Goal: Information Seeking & Learning: Learn about a topic

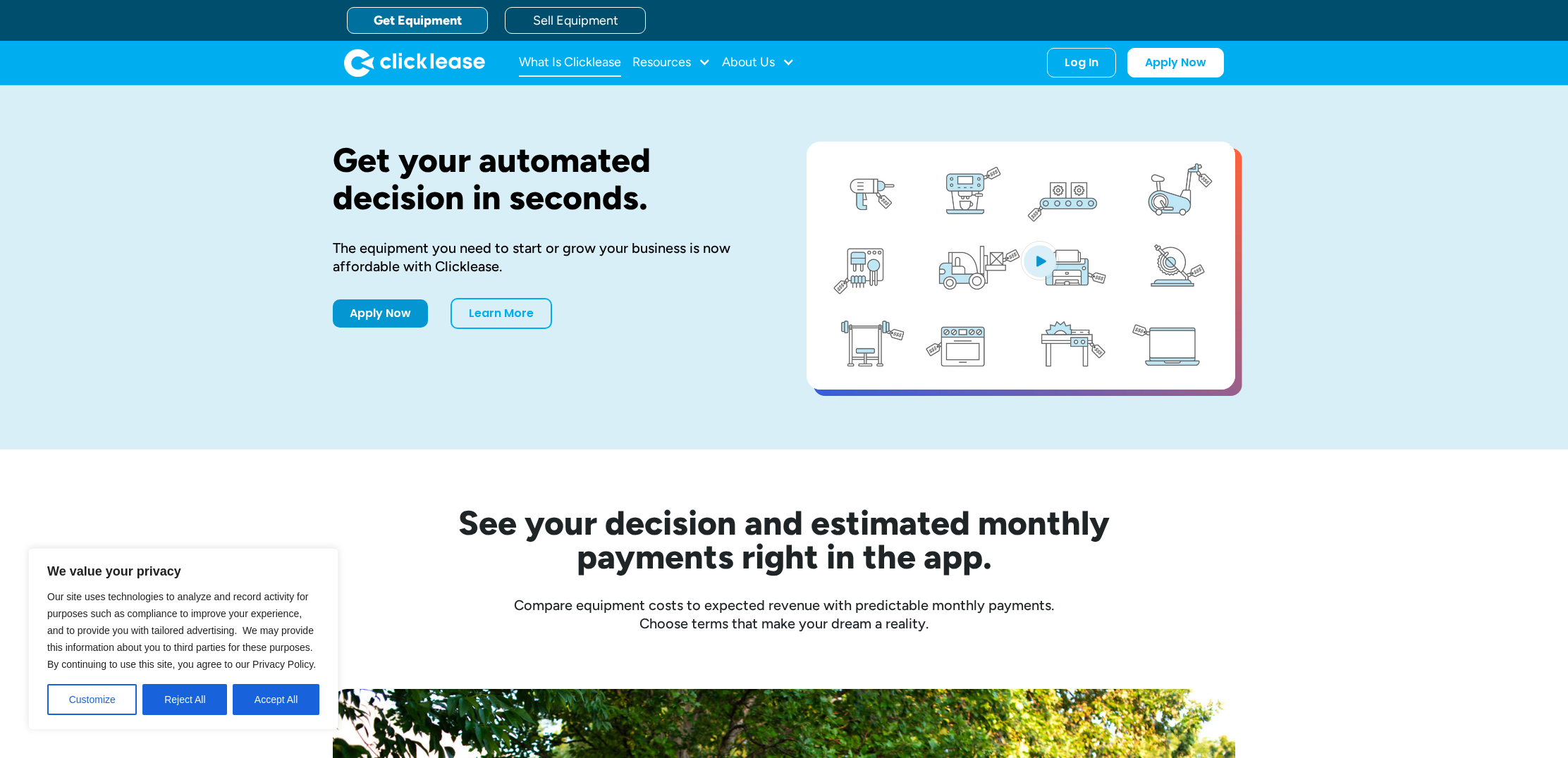
click at [560, 63] on link "What Is Clicklease" at bounding box center [570, 63] width 103 height 28
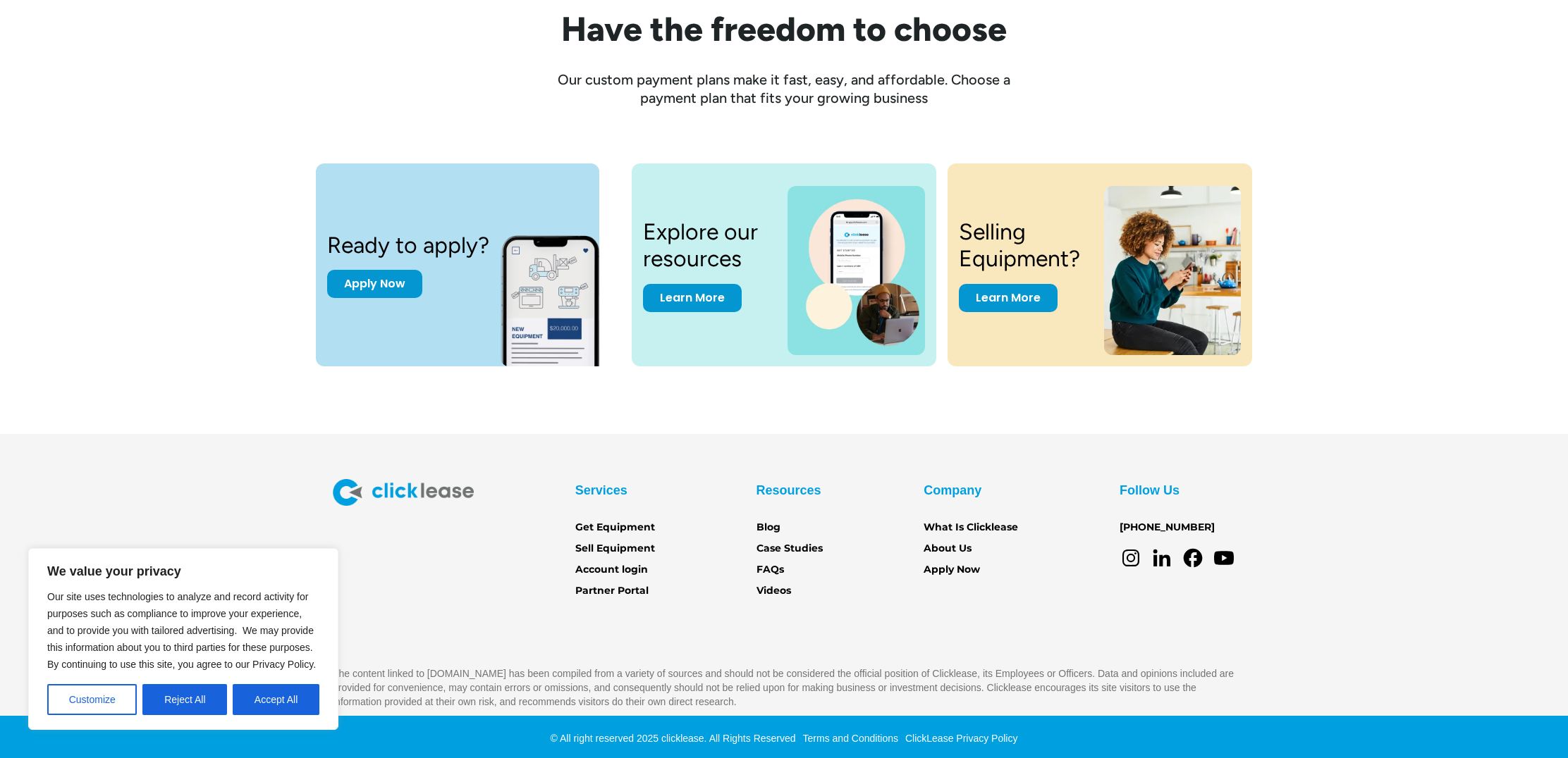
scroll to position [1874, 0]
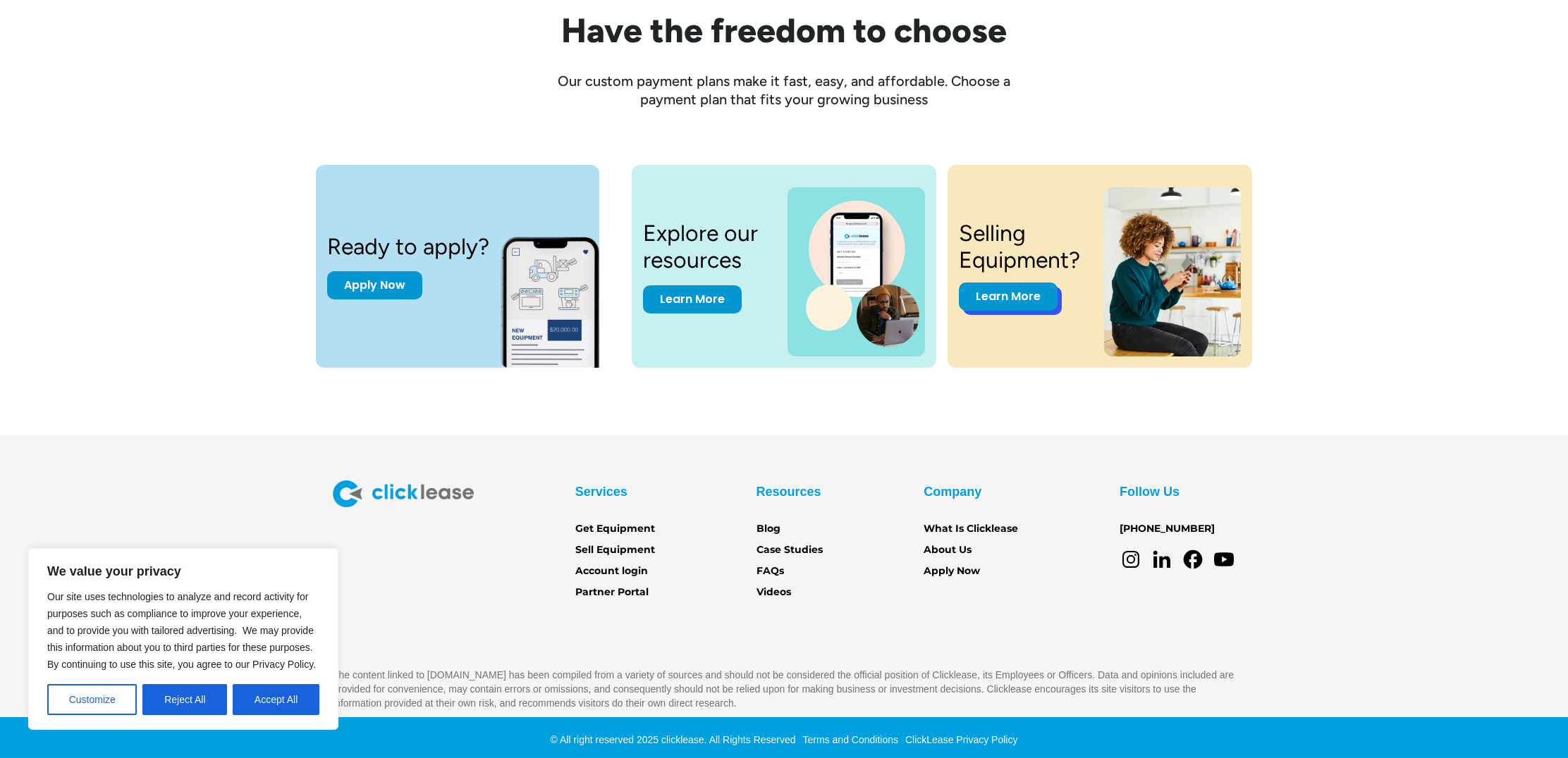
click at [990, 295] on link "Learn More" at bounding box center [1008, 296] width 99 height 28
click at [769, 555] on div "Resources Blog Case Studies FAQs Videos" at bounding box center [789, 540] width 66 height 120
click at [772, 567] on link "FAQs" at bounding box center [770, 571] width 27 height 16
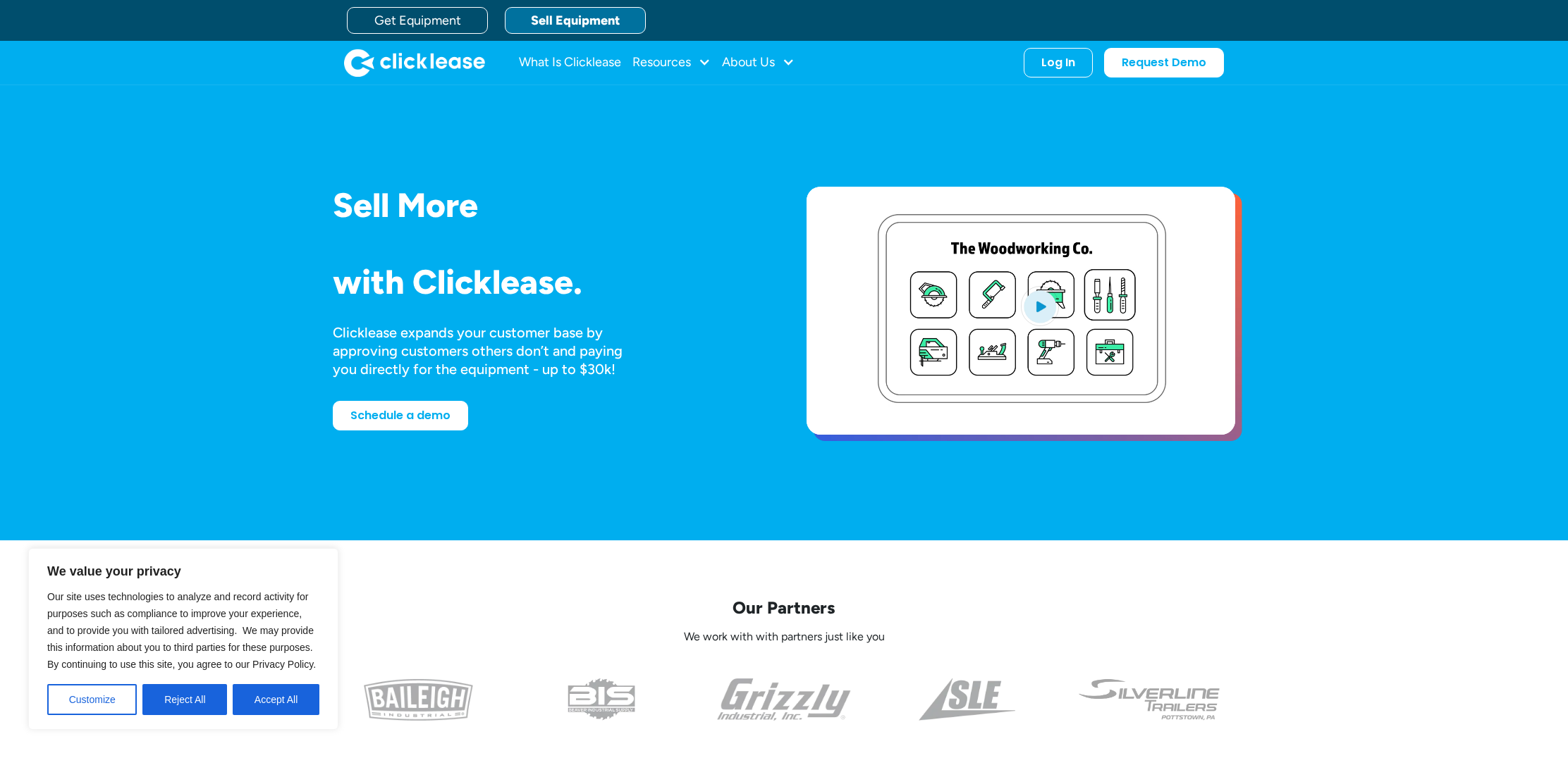
scroll to position [-1, 0]
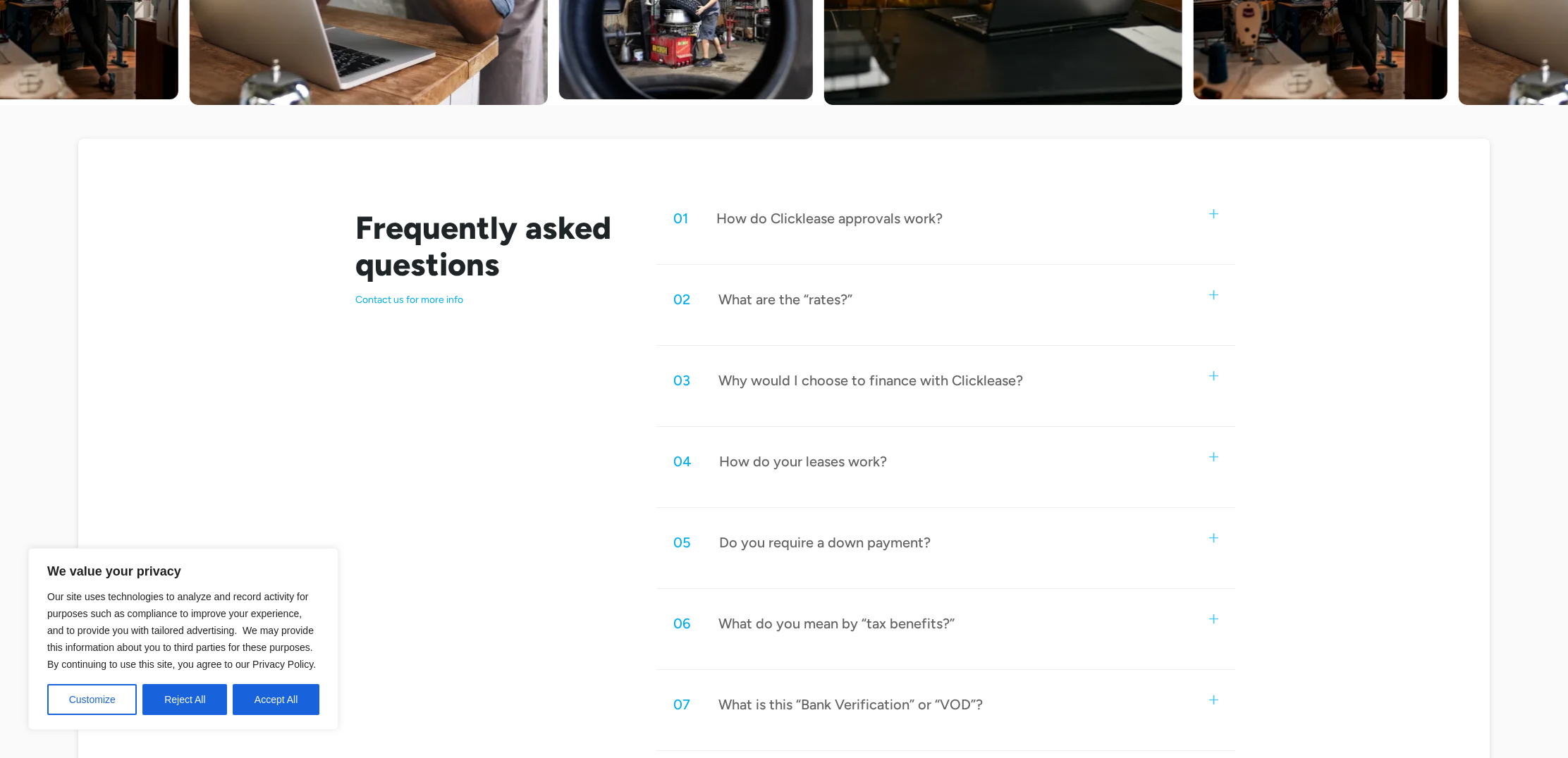
scroll to position [601, 0]
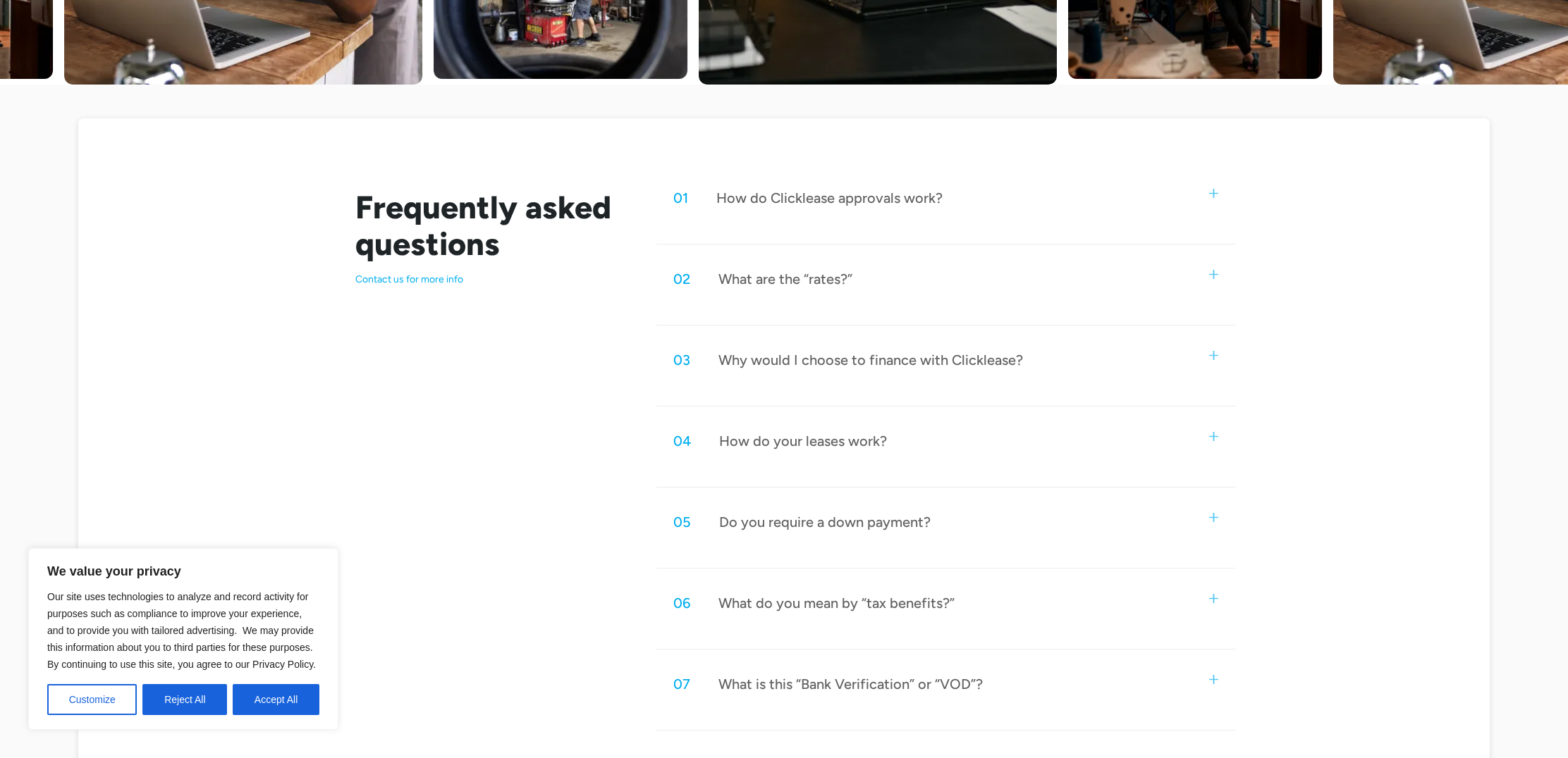
click at [819, 277] on div "What are the “rates?”" at bounding box center [786, 279] width 134 height 18
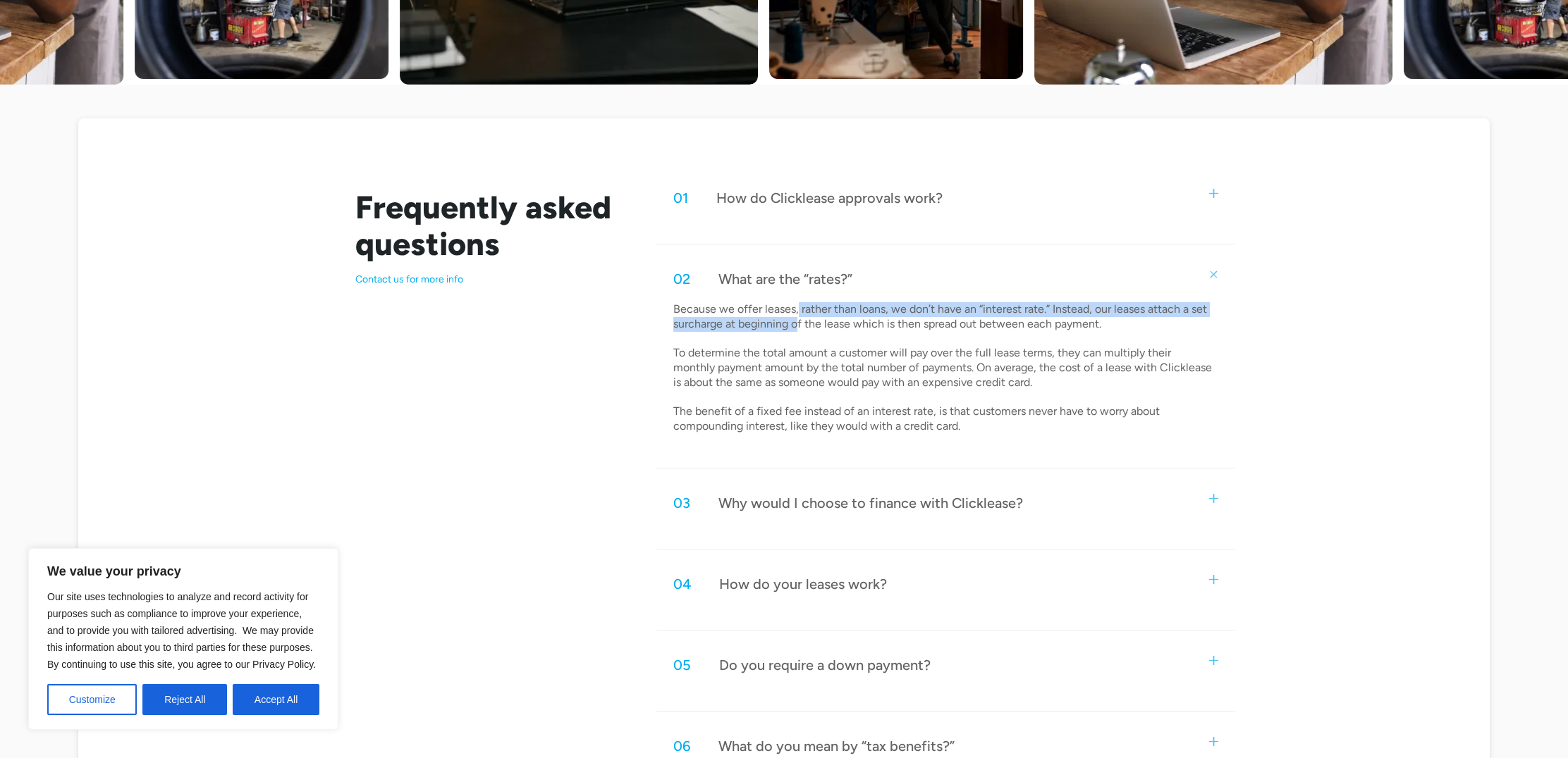
drag, startPoint x: 798, startPoint y: 310, endPoint x: 831, endPoint y: 319, distance: 34.2
click at [800, 318] on p "Because we offer leases, rather than loans, we don’t have an “interest rate.” I…" at bounding box center [944, 368] width 541 height 132
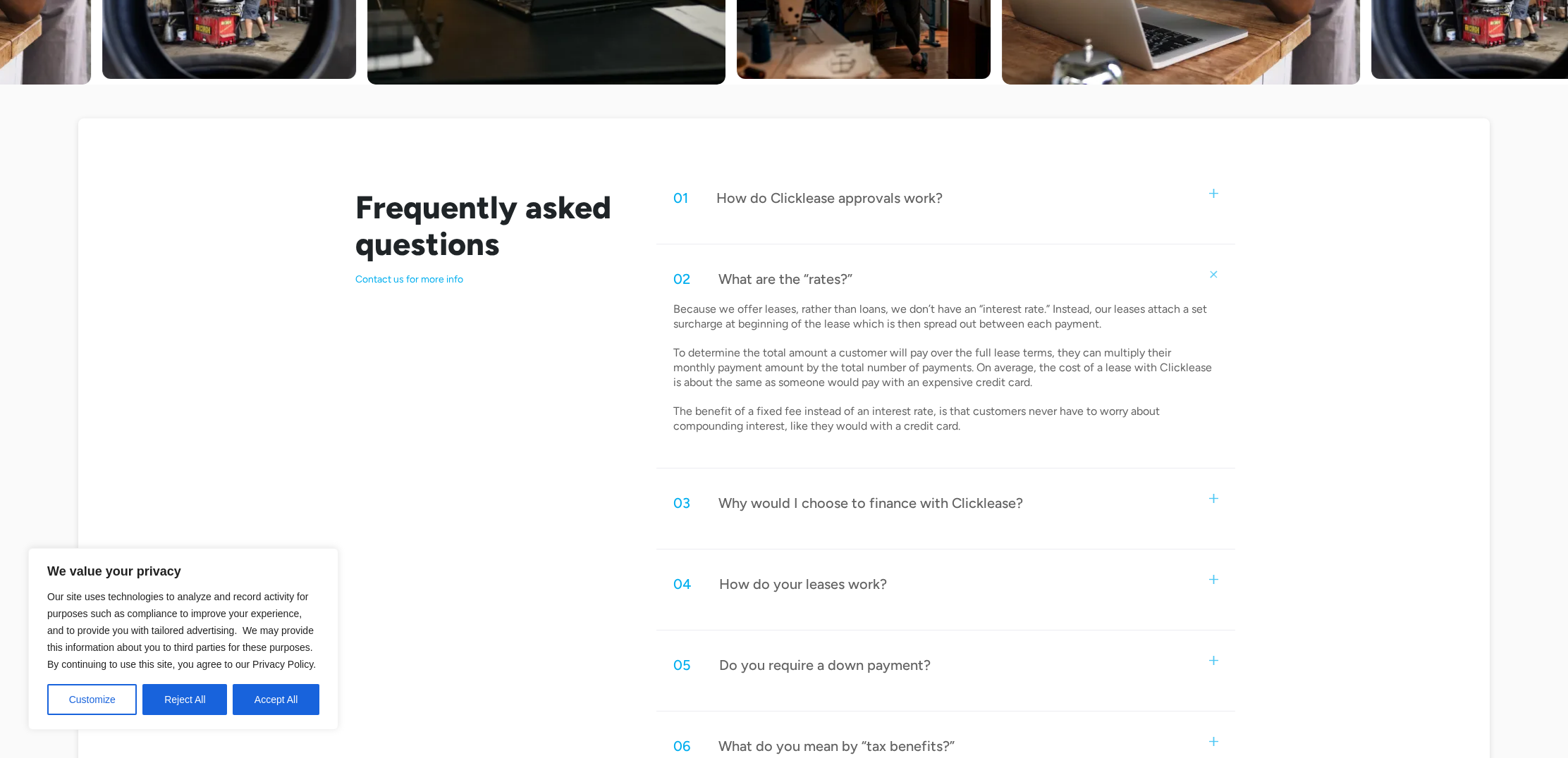
click at [849, 322] on p "Because we offer leases, rather than loans, we don’t have an “interest rate.” I…" at bounding box center [944, 368] width 541 height 132
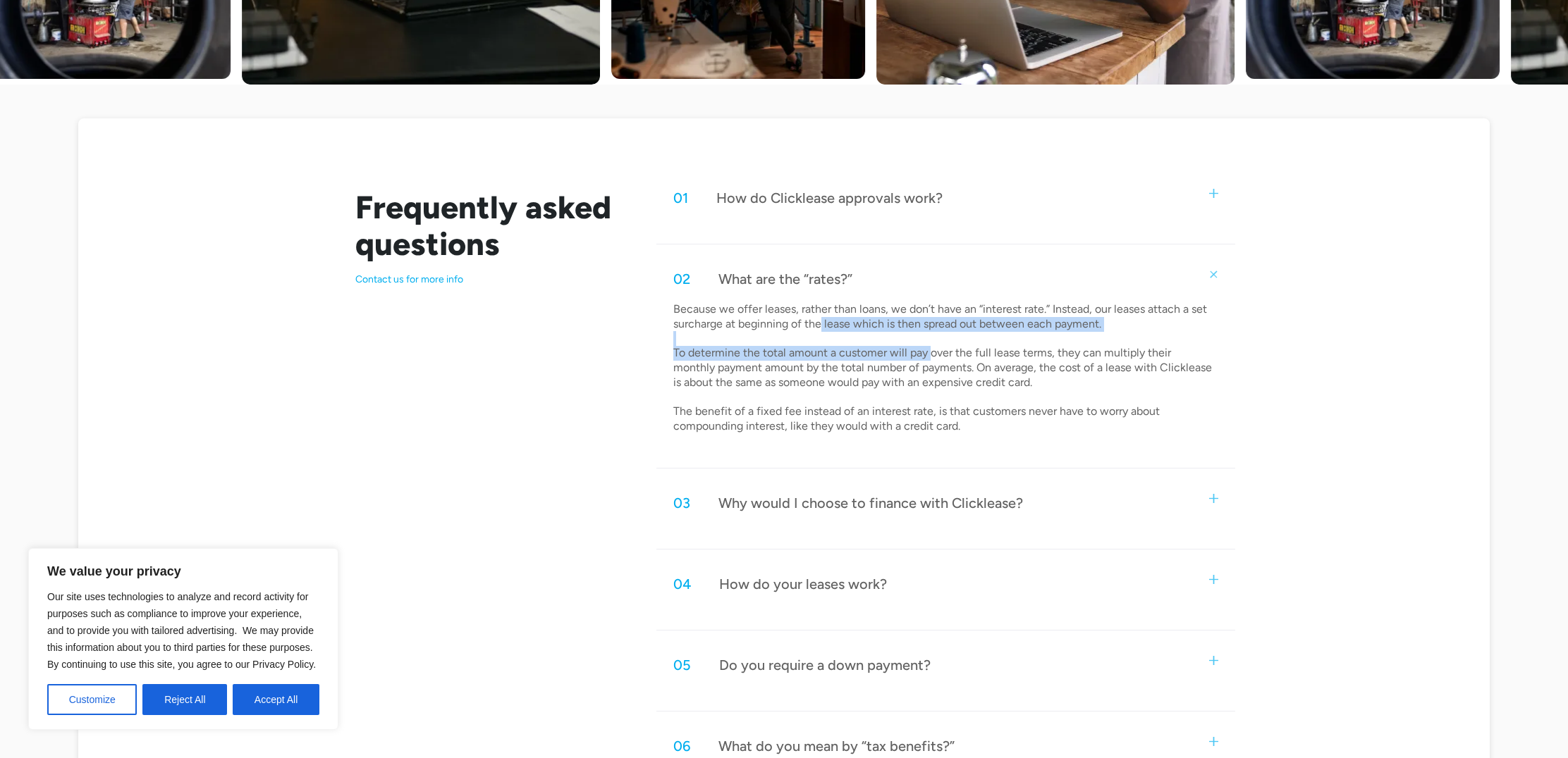
drag, startPoint x: 822, startPoint y: 319, endPoint x: 929, endPoint y: 356, distance: 113.2
click at [929, 356] on p "Because we offer leases, rather than loans, we don’t have an “interest rate.” I…" at bounding box center [944, 368] width 541 height 132
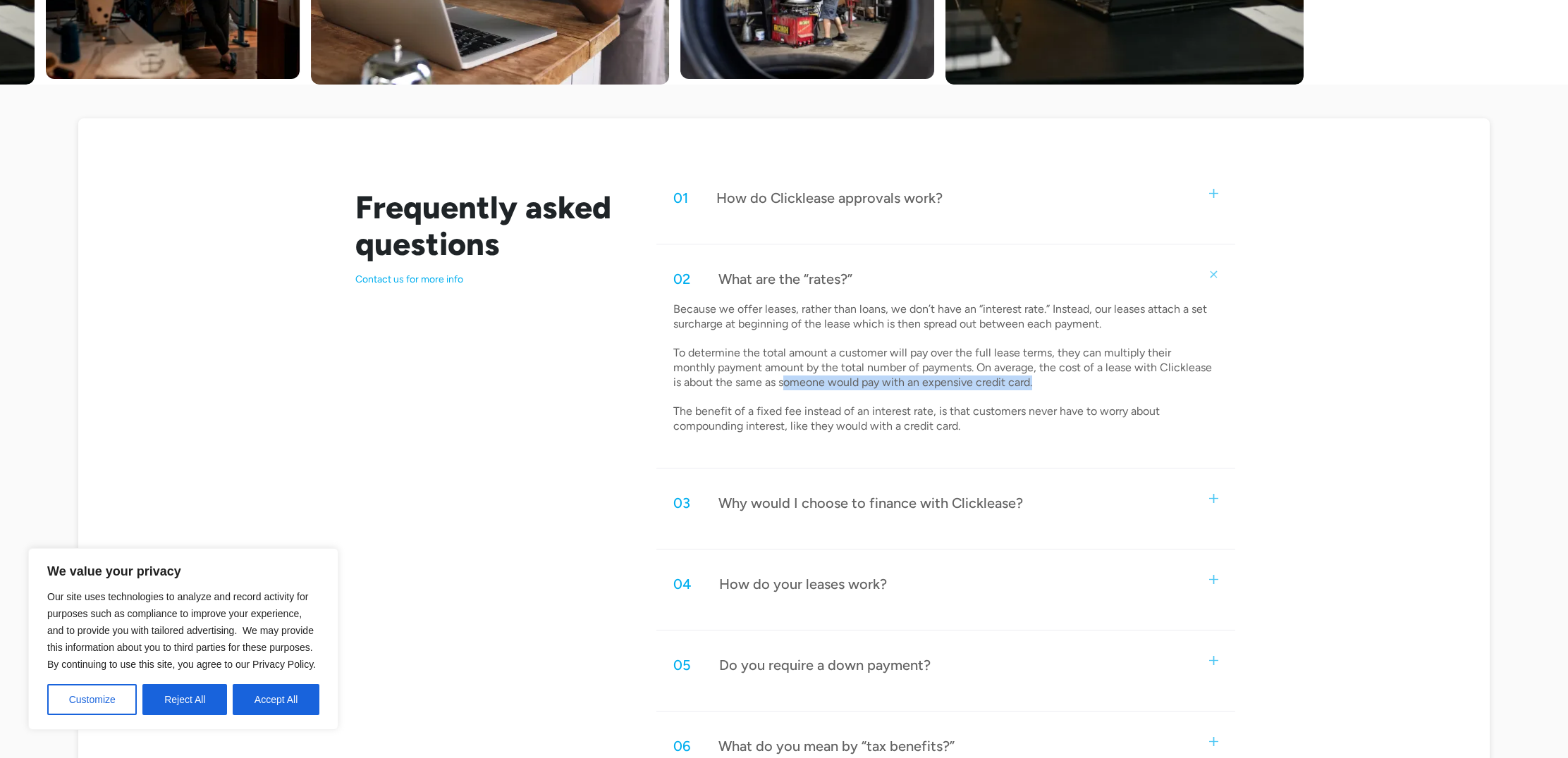
drag, startPoint x: 741, startPoint y: 379, endPoint x: 997, endPoint y: 382, distance: 256.0
click at [997, 382] on p "Because we offer leases, rather than loans, we don’t have an “interest rate.” I…" at bounding box center [944, 368] width 541 height 132
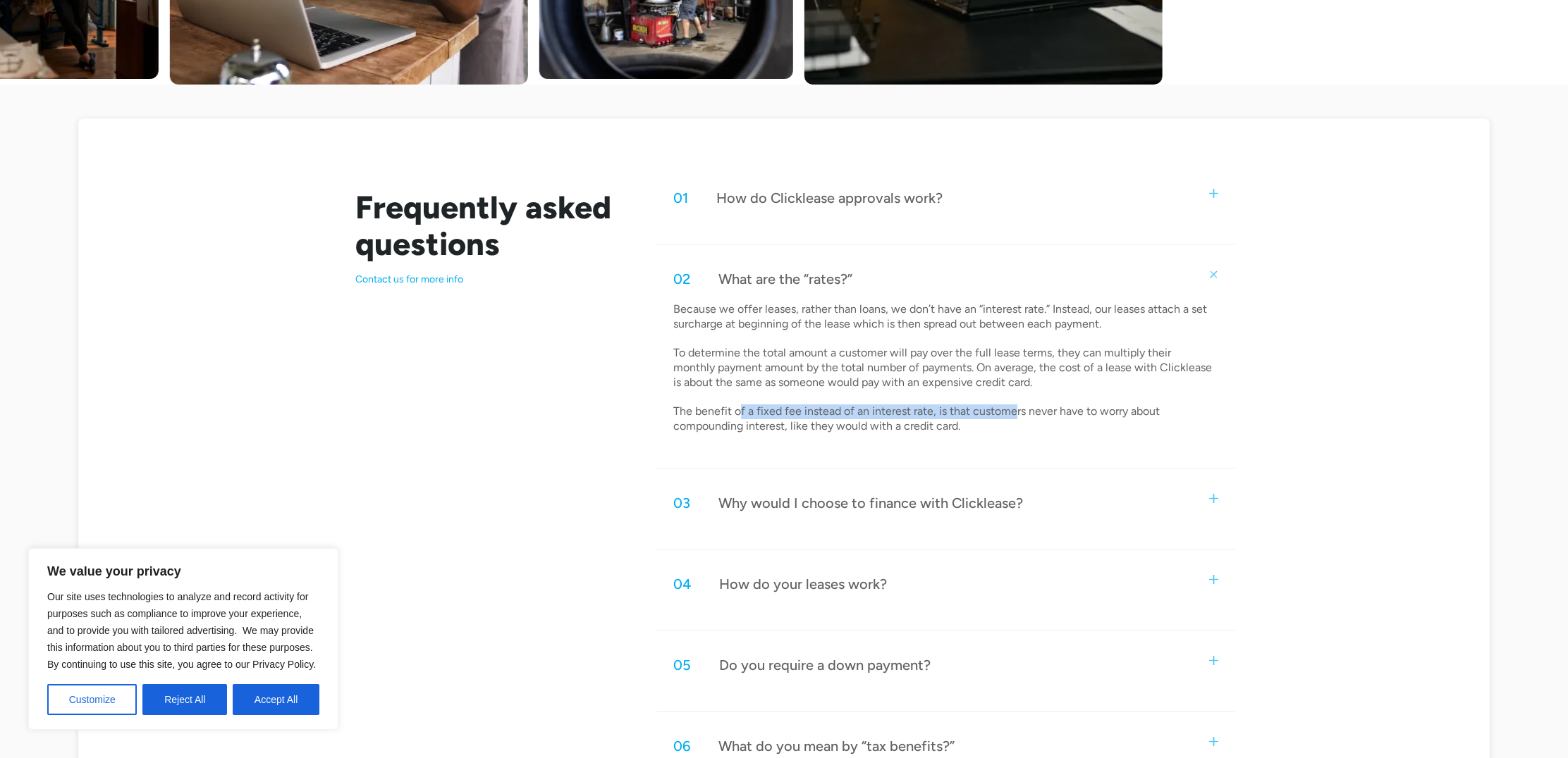
drag, startPoint x: 756, startPoint y: 406, endPoint x: 997, endPoint y: 408, distance: 241.0
click at [1015, 411] on p "Because we offer leases, rather than loans, we don’t have an “interest rate.” I…" at bounding box center [944, 368] width 541 height 132
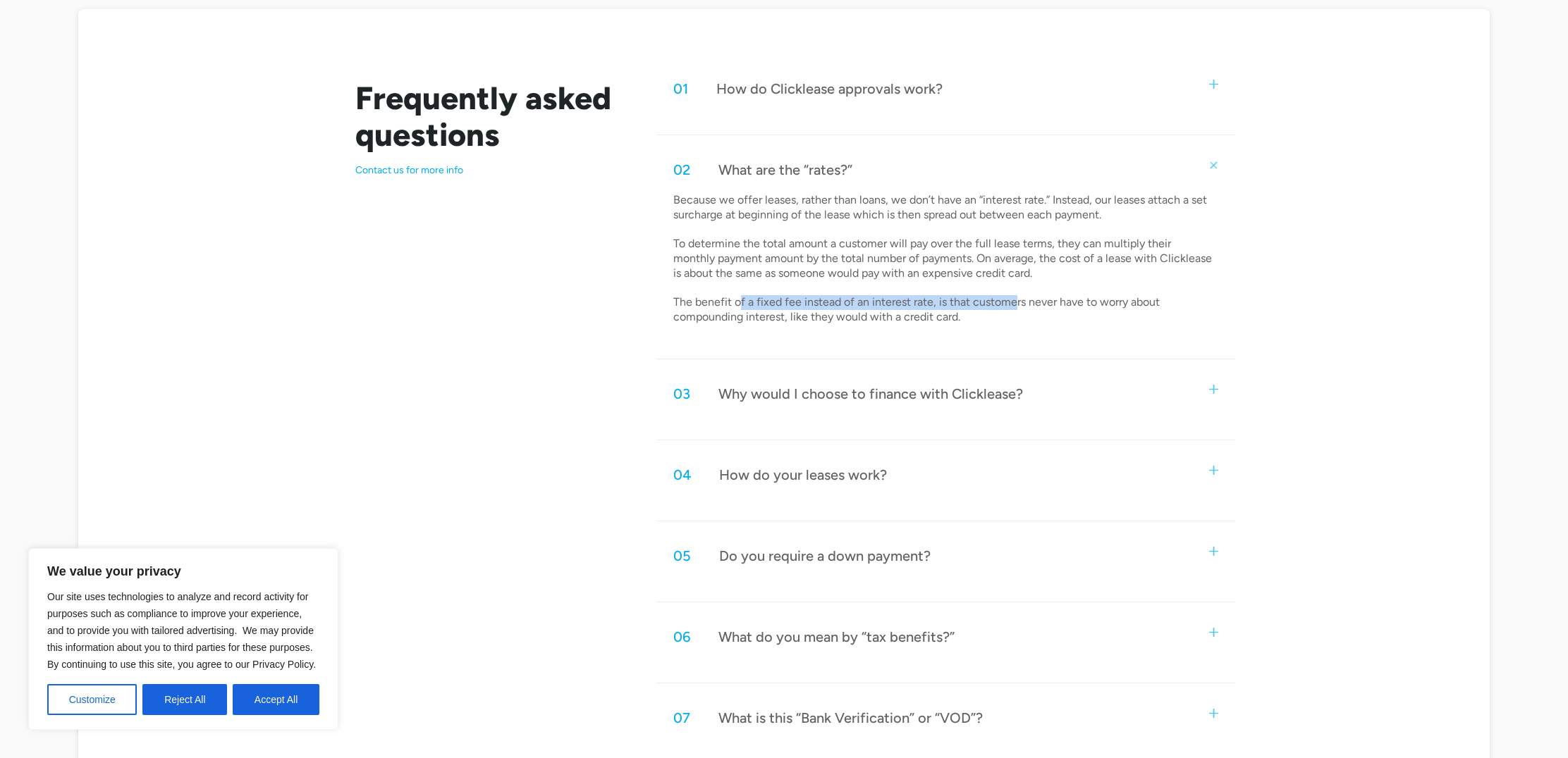
scroll to position [726, 0]
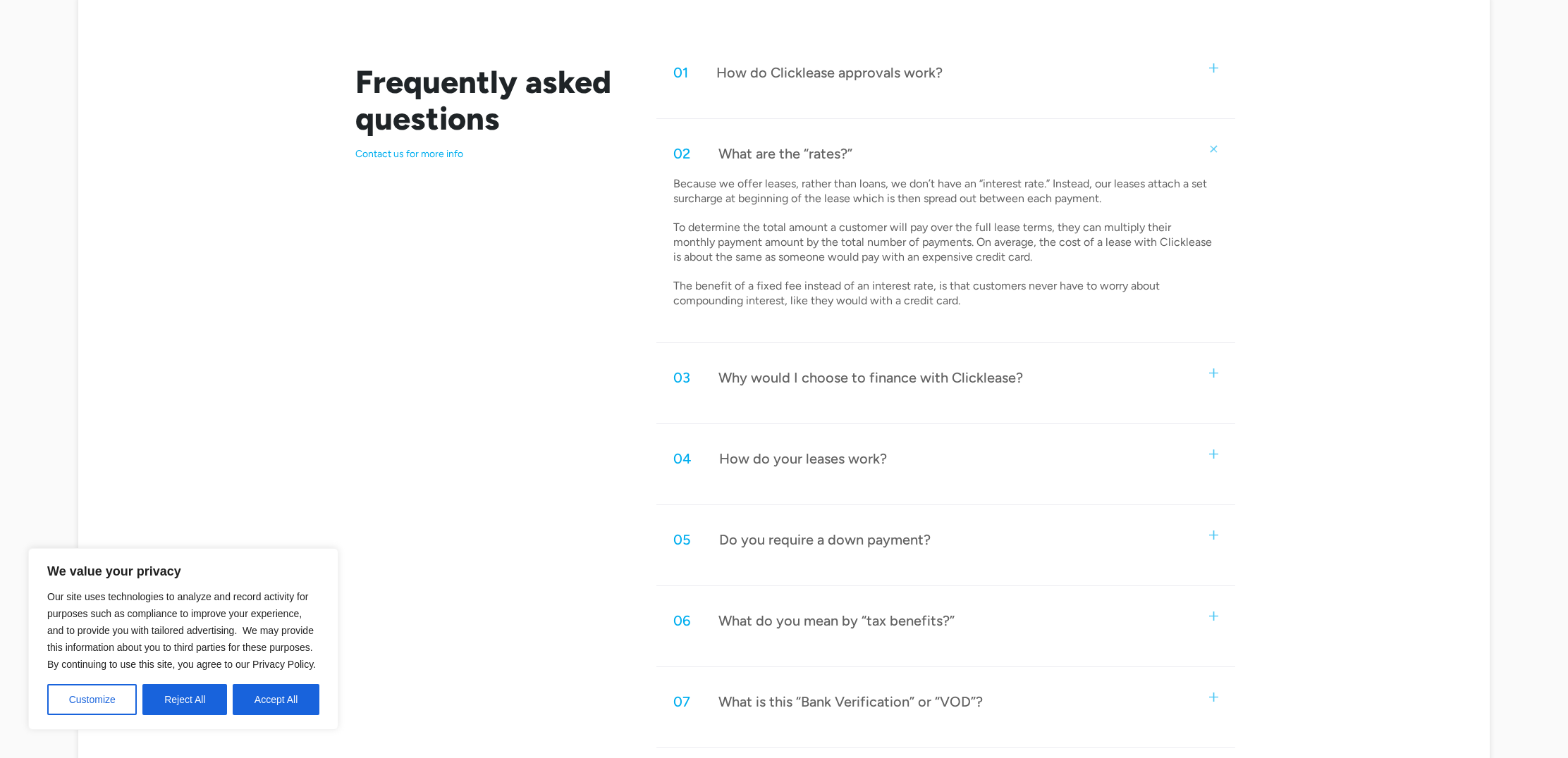
click at [786, 376] on div "Why would I choose to finance with Clicklease?" at bounding box center [871, 377] width 305 height 18
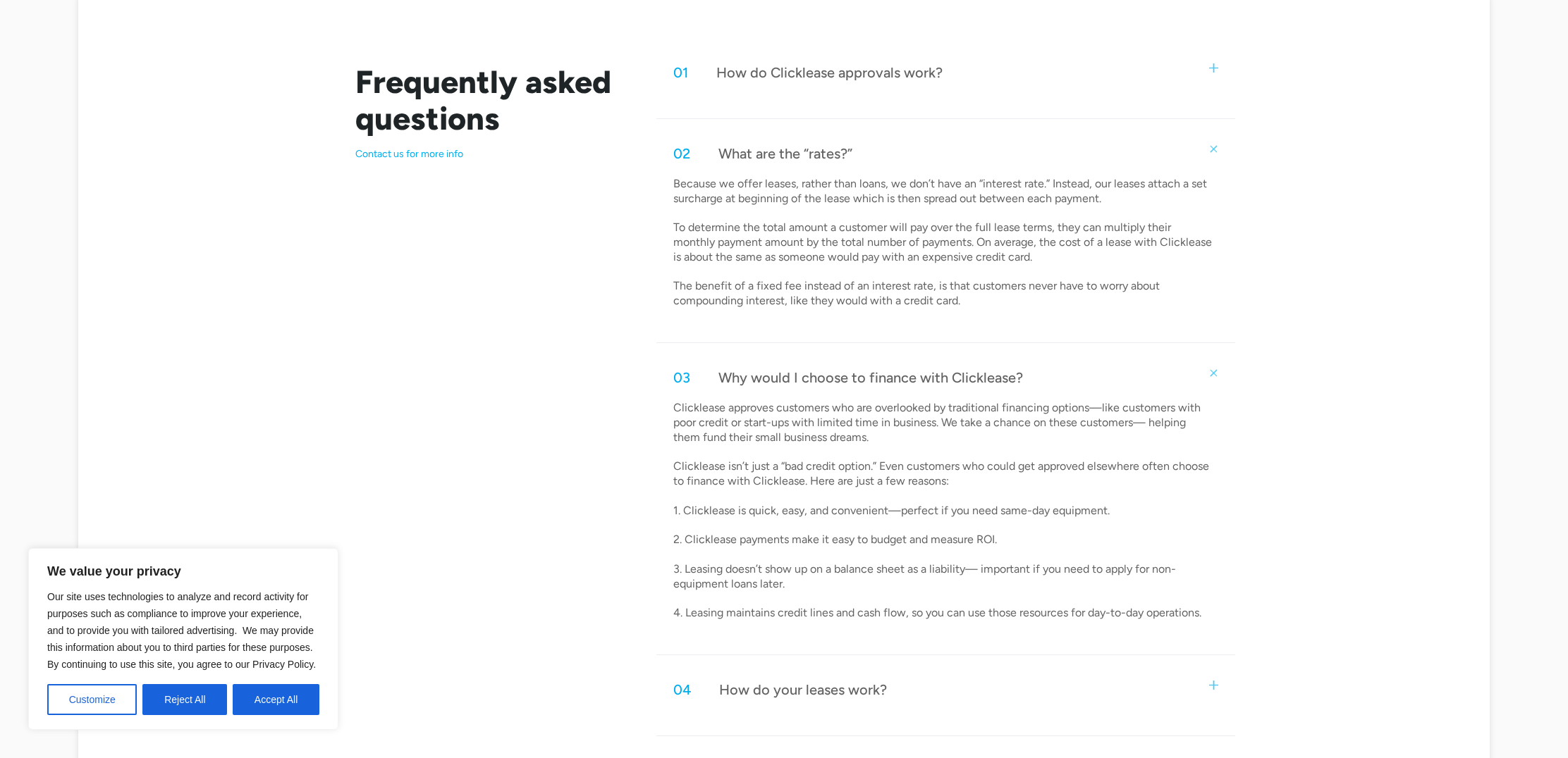
click at [786, 376] on div "Why would I choose to finance with Clicklease?" at bounding box center [871, 377] width 305 height 18
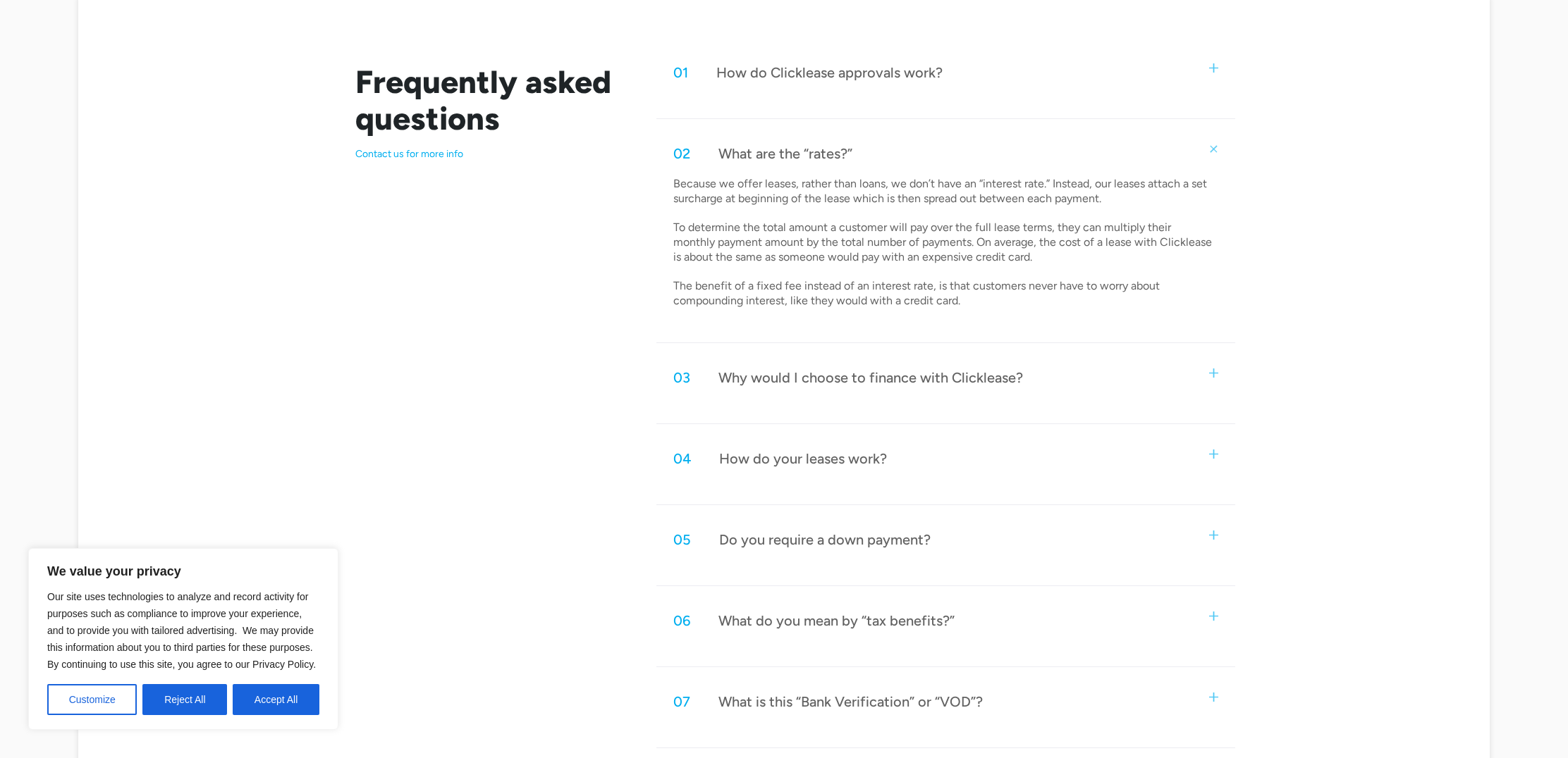
click at [755, 155] on div "What are the “rates?”" at bounding box center [786, 154] width 134 height 18
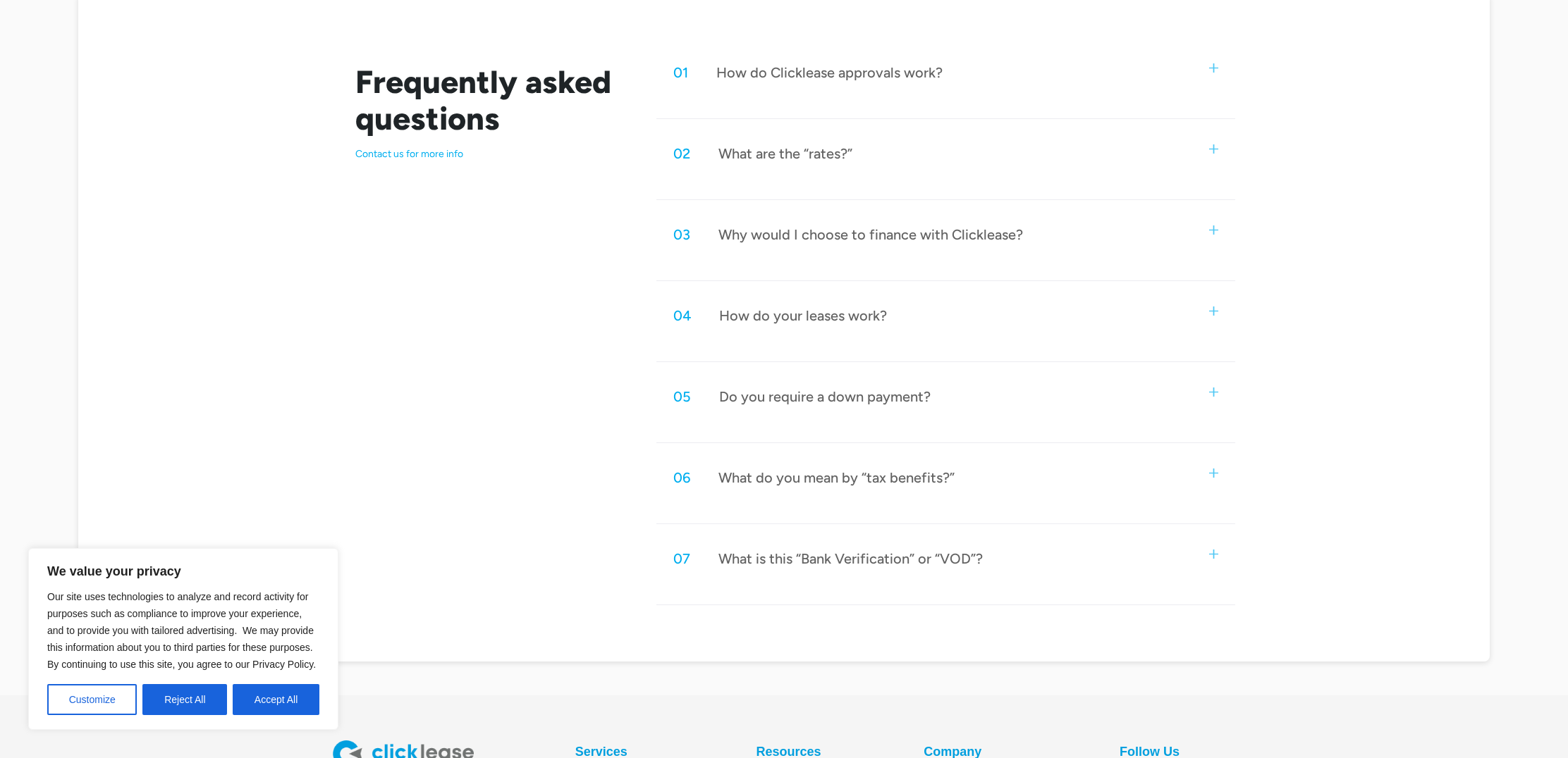
click at [744, 313] on div "How do your leases work?" at bounding box center [803, 316] width 168 height 18
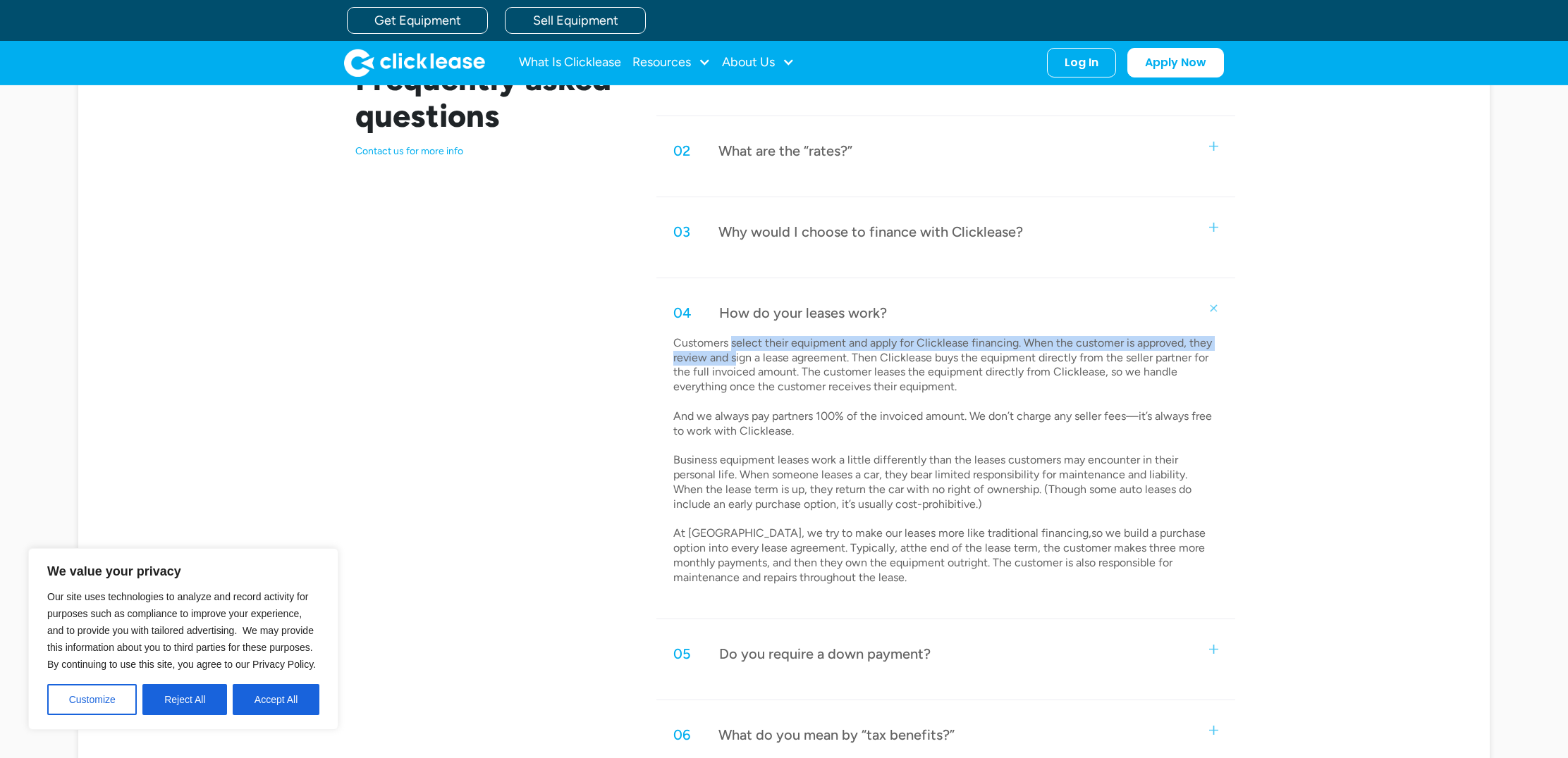
drag, startPoint x: 733, startPoint y: 337, endPoint x: 737, endPoint y: 351, distance: 14.6
click at [737, 351] on p "Customers select their equipment and apply for Clicklease financing. When the c…" at bounding box center [944, 460] width 541 height 249
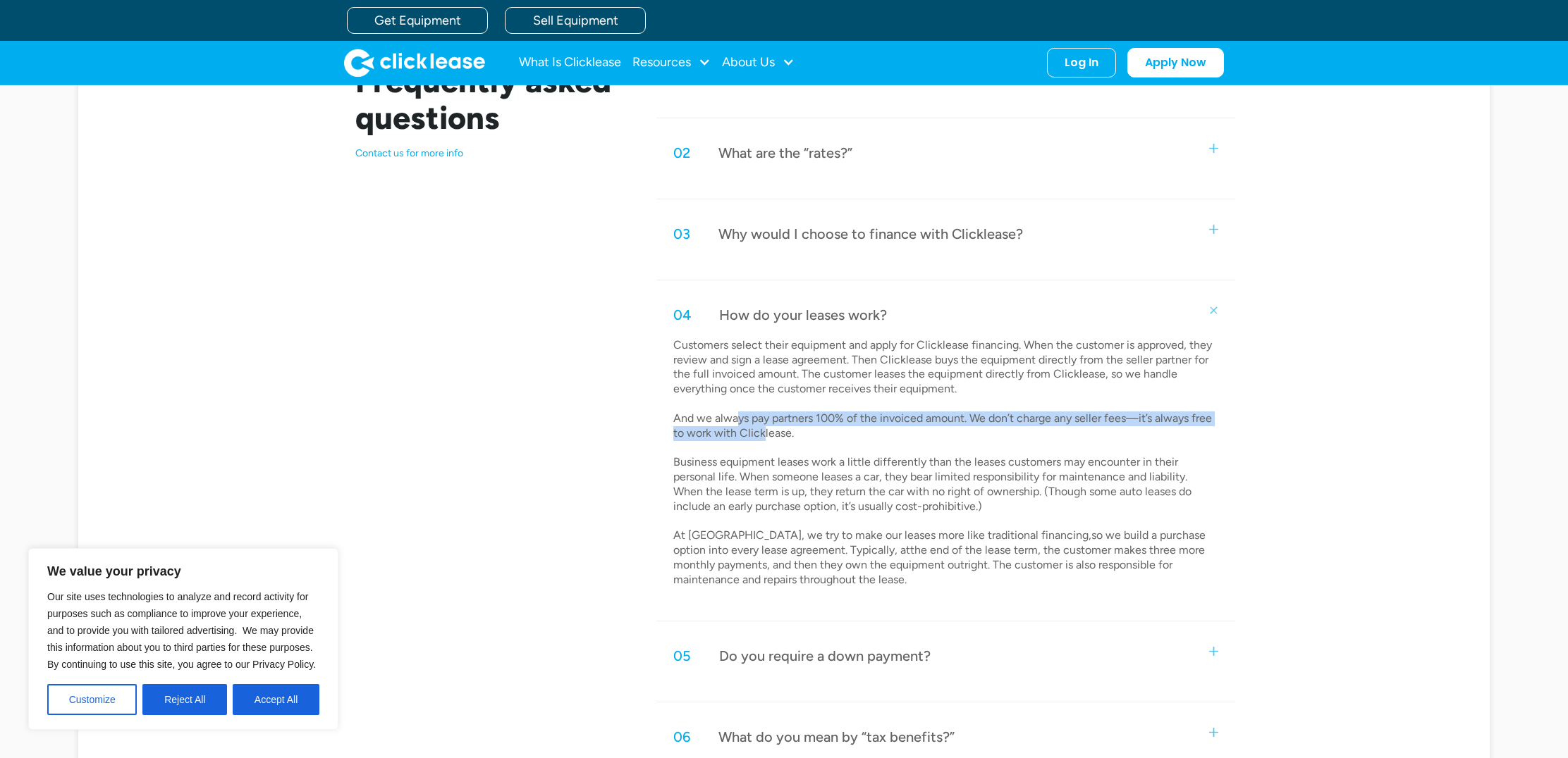
drag, startPoint x: 733, startPoint y: 414, endPoint x: 762, endPoint y: 427, distance: 31.8
click at [762, 427] on p "Customers select their equipment and apply for Clicklease financing. When the c…" at bounding box center [944, 463] width 541 height 249
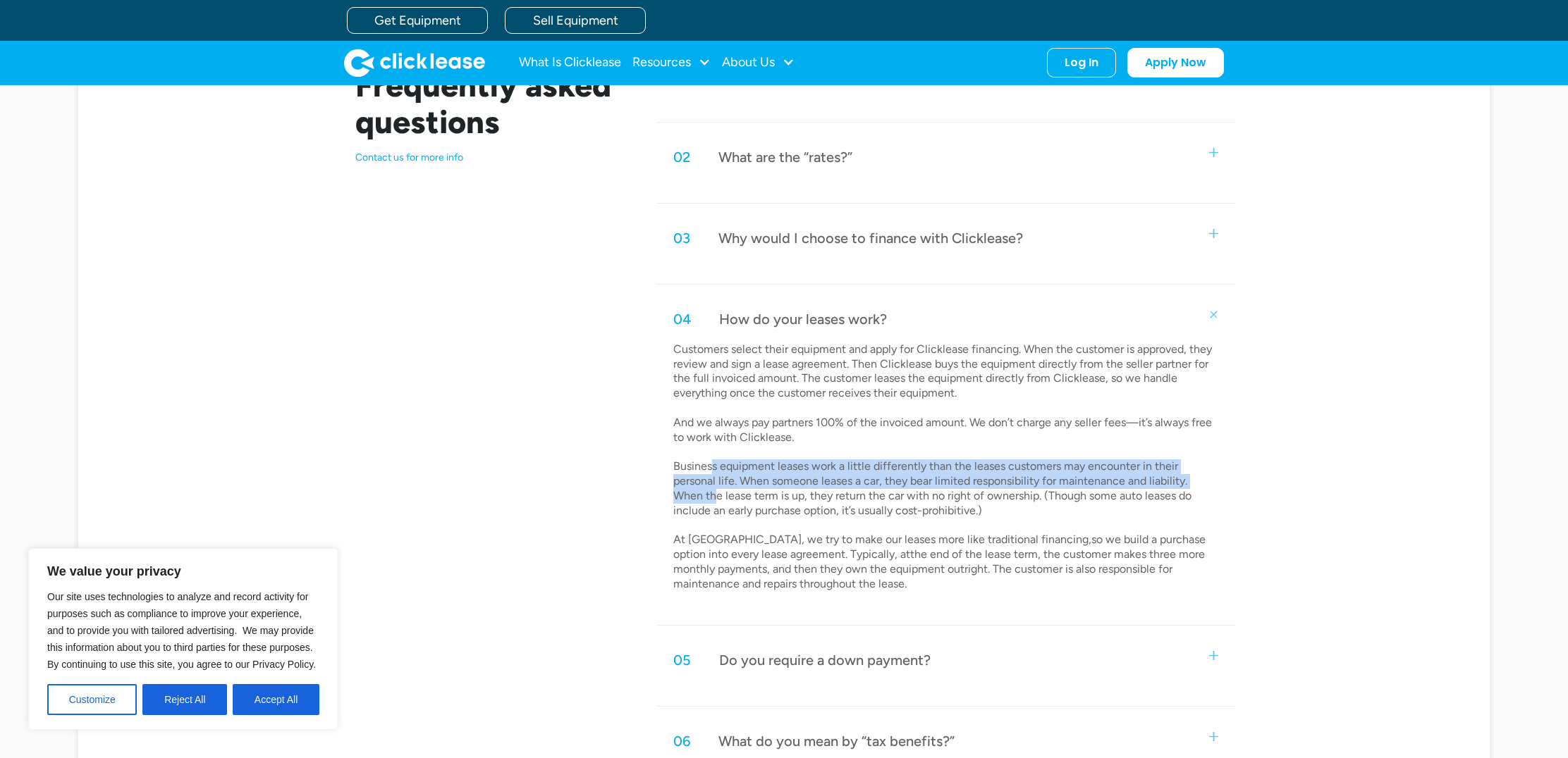
drag, startPoint x: 710, startPoint y: 463, endPoint x: 715, endPoint y: 482, distance: 19.6
click at [715, 482] on p "Customers select their equipment and apply for Clicklease financing. When the c…" at bounding box center [944, 466] width 541 height 249
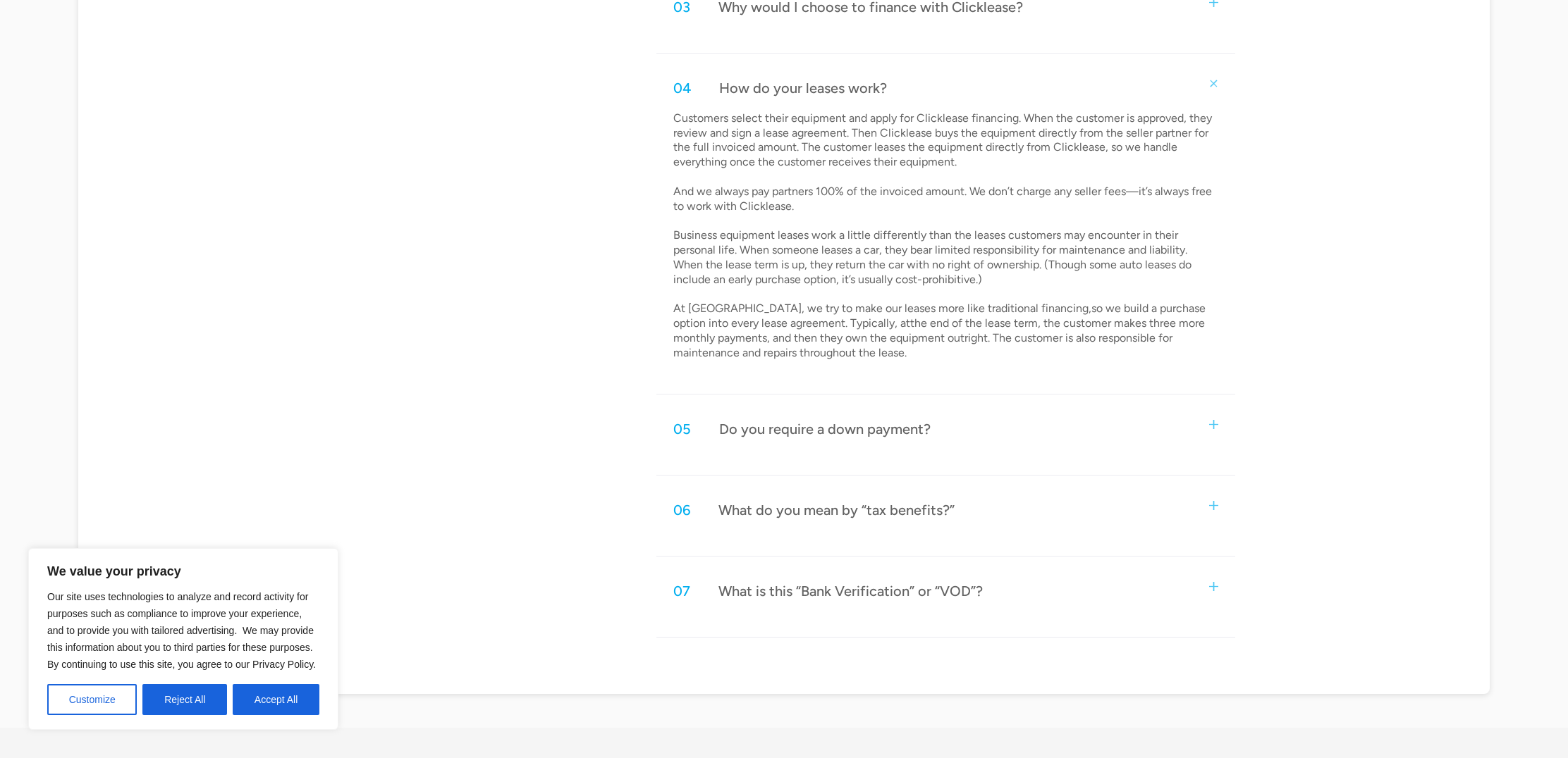
scroll to position [955, 0]
click at [782, 417] on div "Do you require a down payment?" at bounding box center [825, 426] width 212 height 18
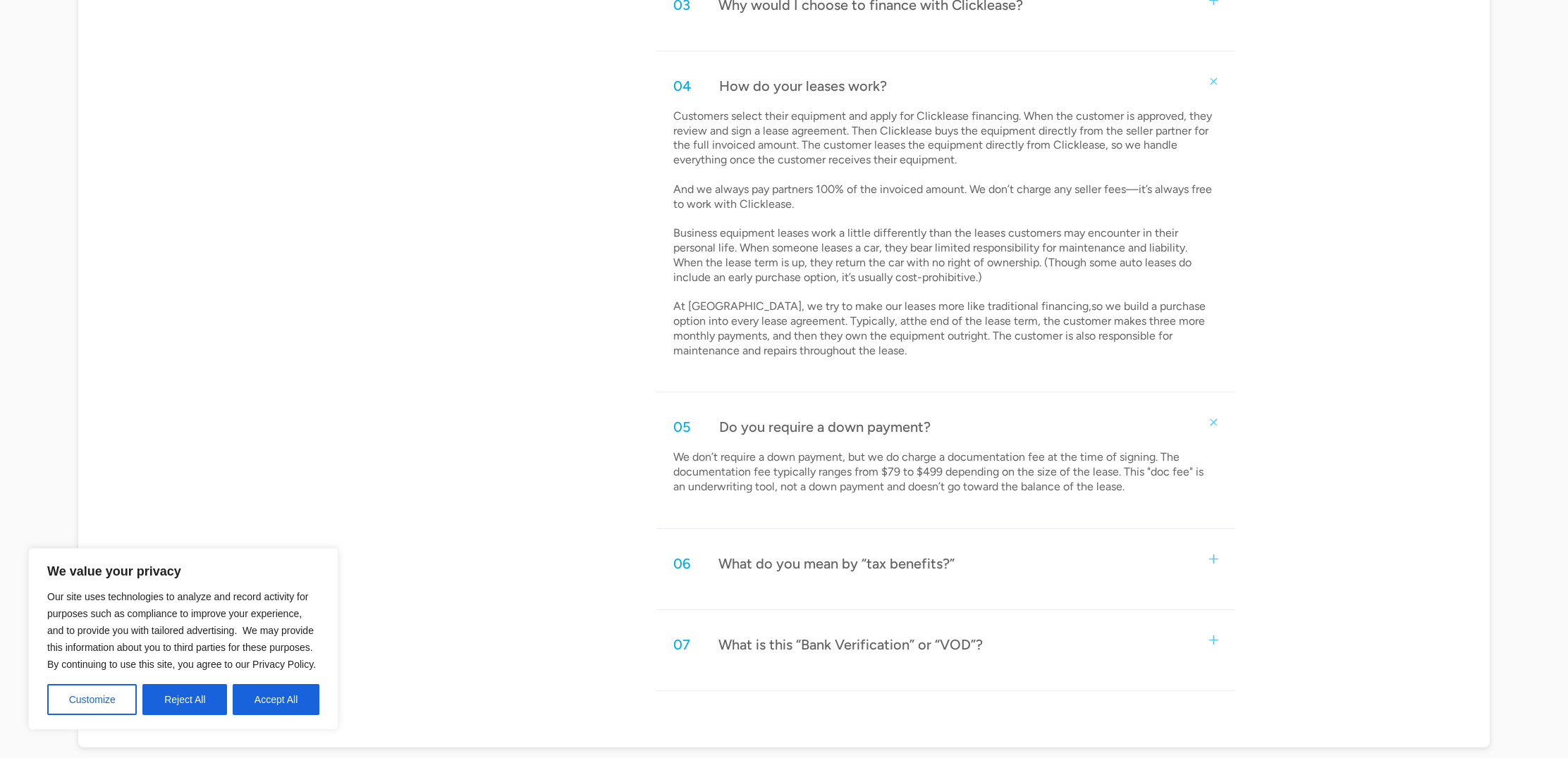
click at [782, 417] on div "Do you require a down payment?" at bounding box center [825, 426] width 212 height 18
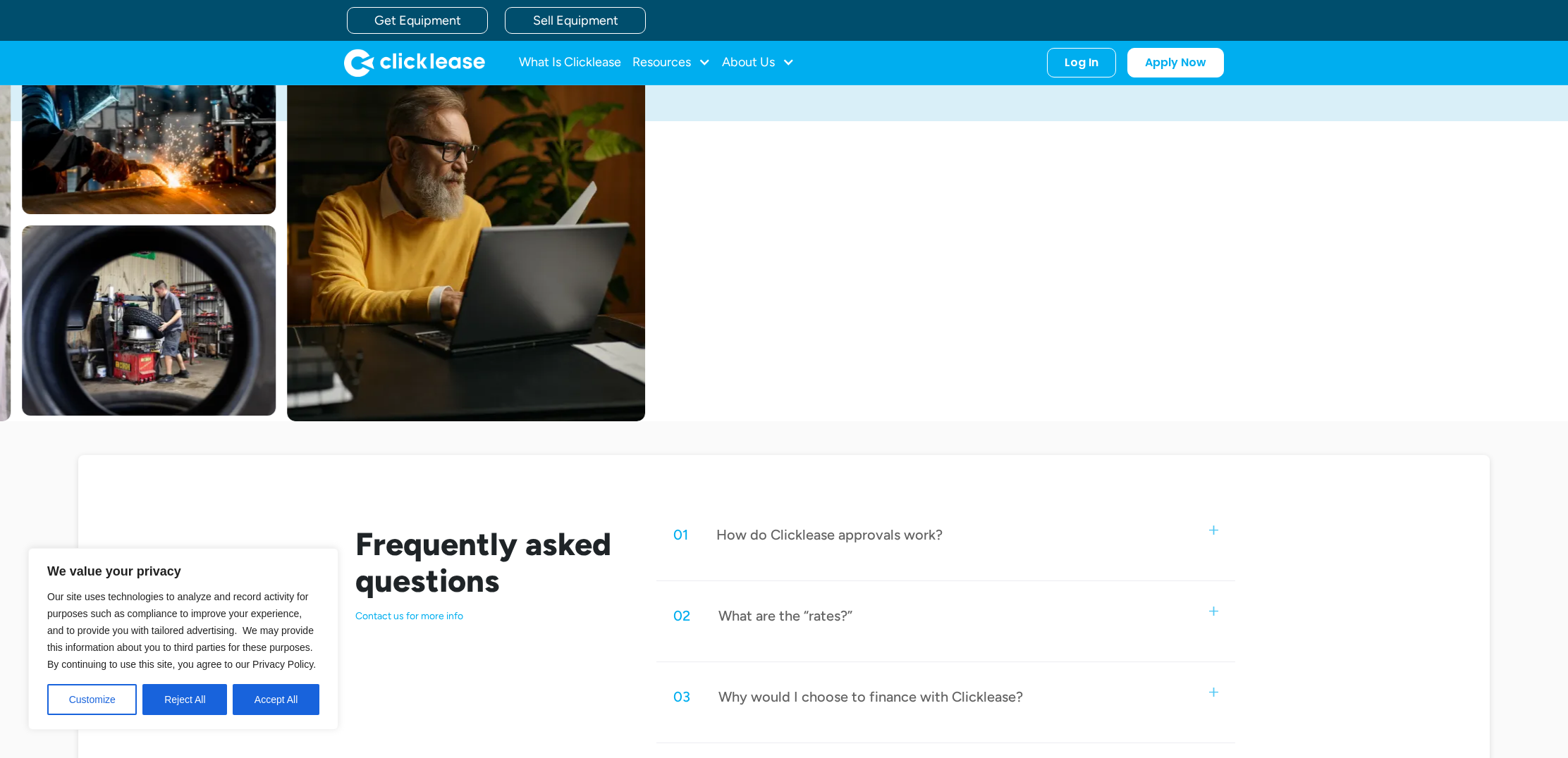
scroll to position [263, 0]
